Goal: Task Accomplishment & Management: Use online tool/utility

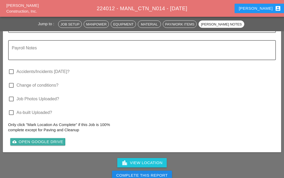
scroll to position [1701, 0]
click at [28, 139] on div "cloud_upload Open Google Drive" at bounding box center [37, 142] width 51 height 6
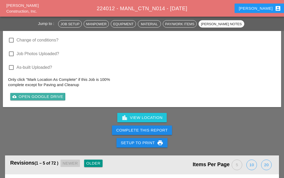
scroll to position [1746, 0]
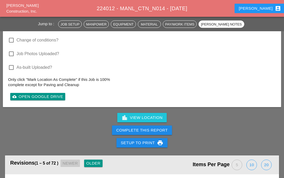
click at [26, 94] on div "cloud_upload Open Google Drive" at bounding box center [37, 97] width 51 height 6
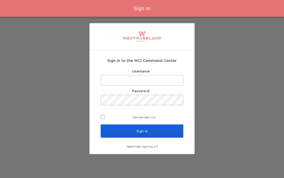
type input "Ibelfor@westmoreland.nyc"
click at [116, 131] on input "Sign In" at bounding box center [142, 131] width 82 height 13
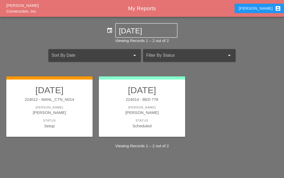
click at [50, 102] on div "224012 - MANL_CTN_N014" at bounding box center [50, 100] width 76 height 6
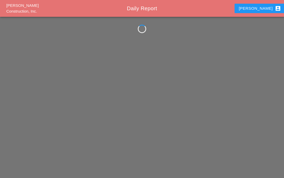
click at [54, 98] on div "Westmoreland Construction, Inc. Daily Report Iwan account_box" at bounding box center [142, 89] width 284 height 178
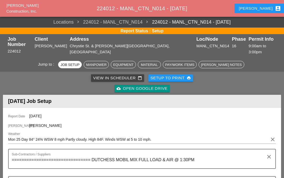
click at [123, 86] on div "cloud_upload Open Google Drive" at bounding box center [141, 89] width 51 height 6
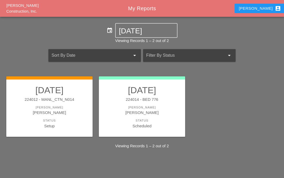
click at [51, 94] on h2 "[DATE]" at bounding box center [50, 90] width 76 height 11
